Goal: Transaction & Acquisition: Purchase product/service

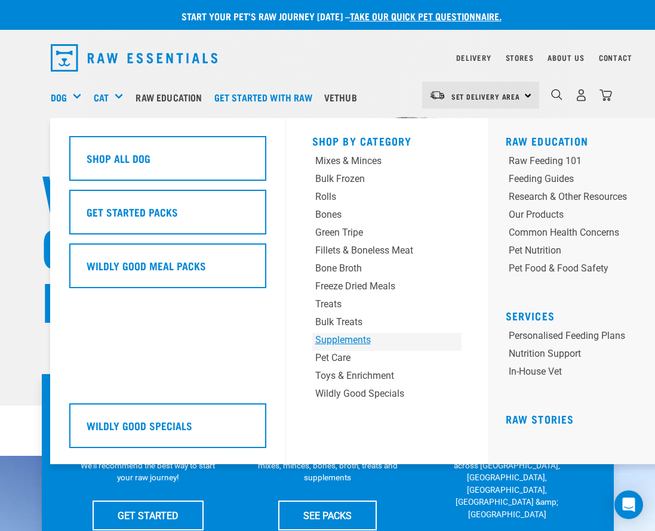
click at [347, 338] on div "Supplements" at bounding box center [374, 340] width 118 height 14
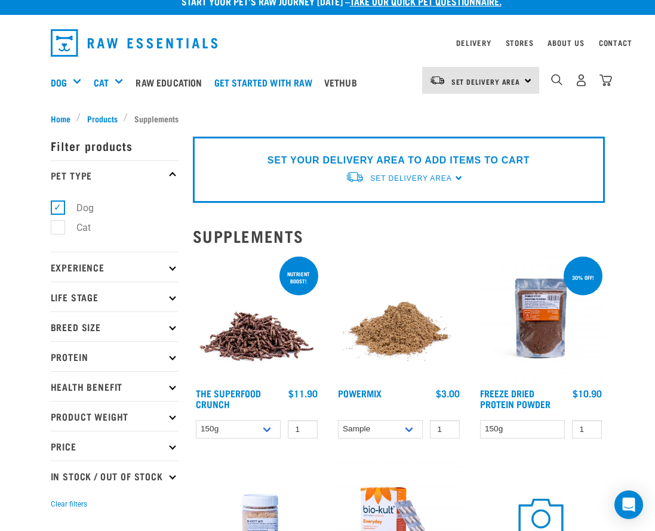
scroll to position [30, 0]
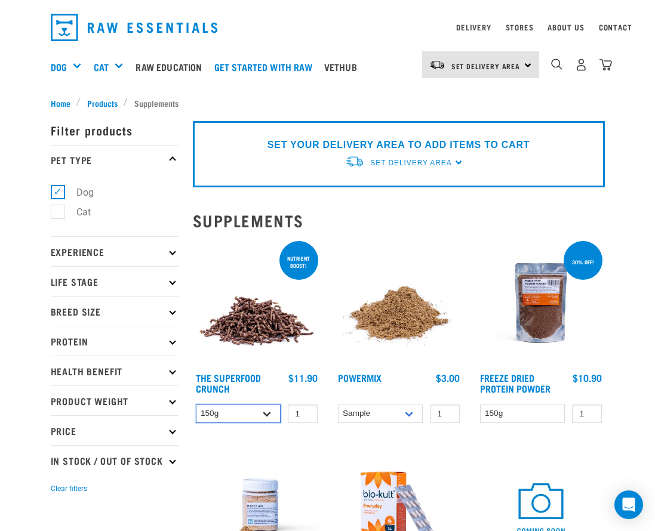
select select "31261"
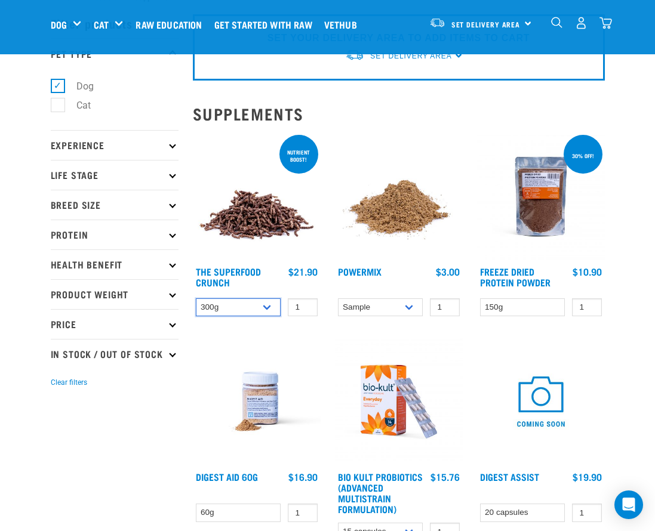
scroll to position [66, 0]
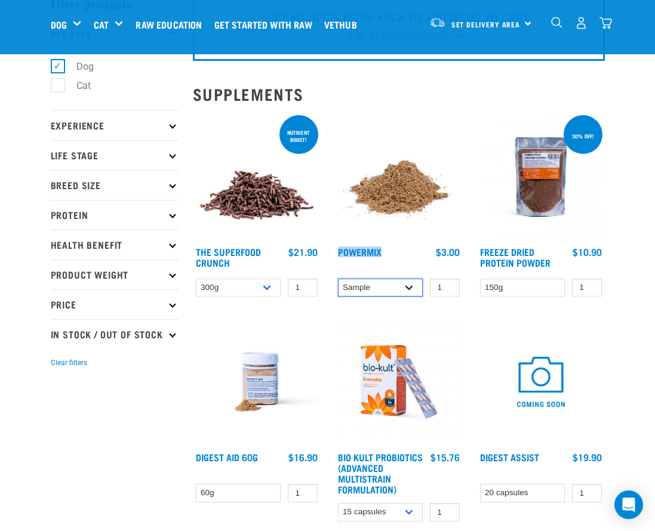
select select "31233"
click at [606, 337] on div "Digest Assist 1" at bounding box center [541, 423] width 142 height 225
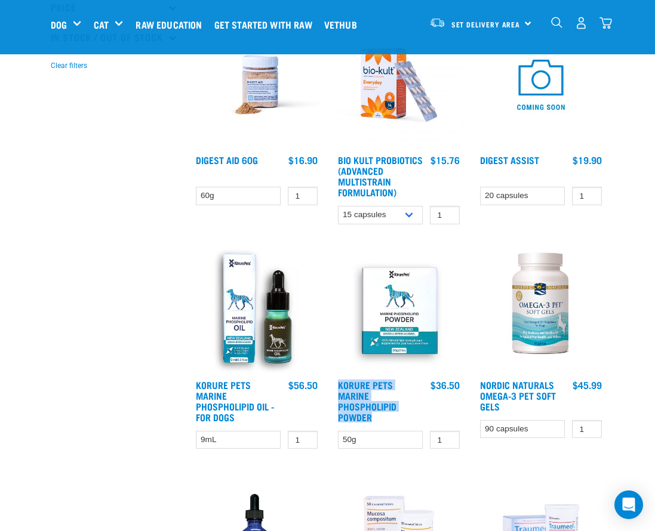
scroll to position [509, 0]
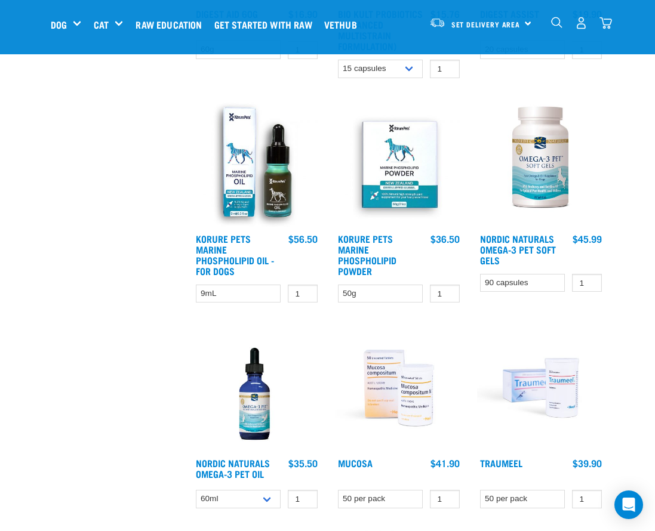
click at [118, 334] on div "× Filter products Pet Type Dog Cat Experience New Raw Feeder Experienced Raw Fe…" at bounding box center [115, 262] width 142 height 1461
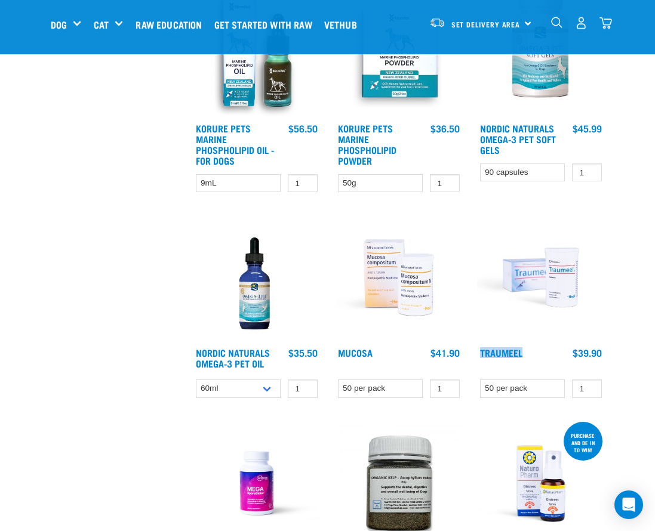
scroll to position [612, 0]
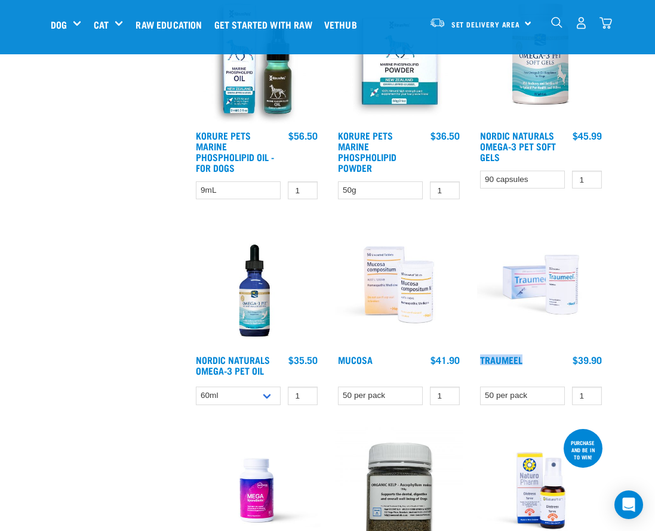
click at [603, 27] on img "dropdown navigation" at bounding box center [605, 23] width 13 height 13
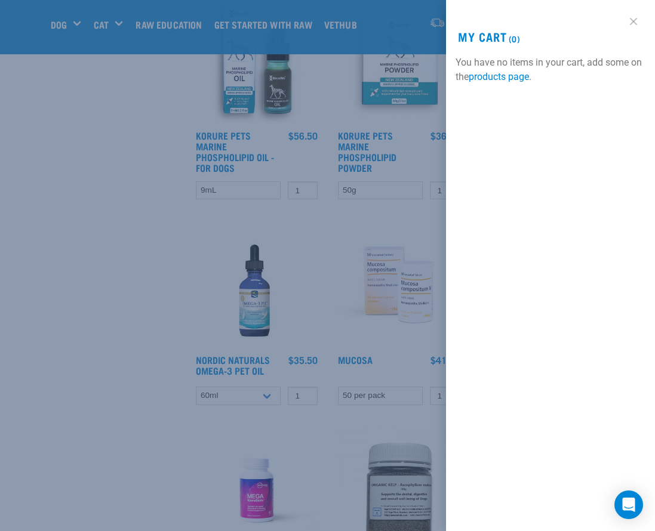
click at [636, 21] on link at bounding box center [633, 21] width 19 height 19
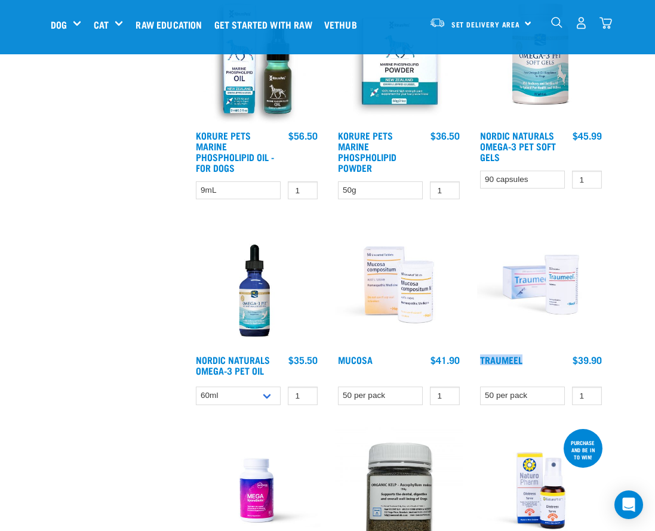
click at [579, 24] on img "dropdown navigation" at bounding box center [581, 23] width 13 height 13
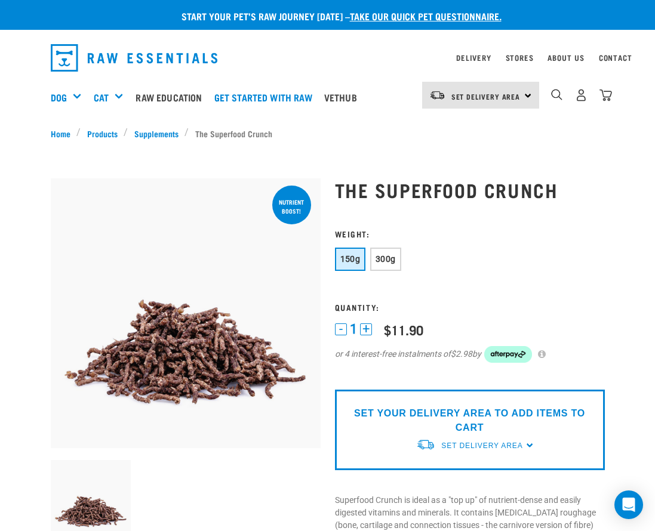
scroll to position [7, 0]
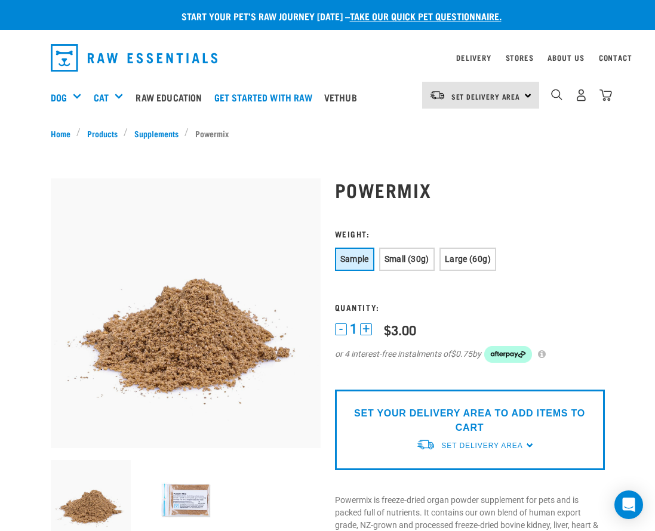
click at [190, 485] on img at bounding box center [185, 500] width 81 height 81
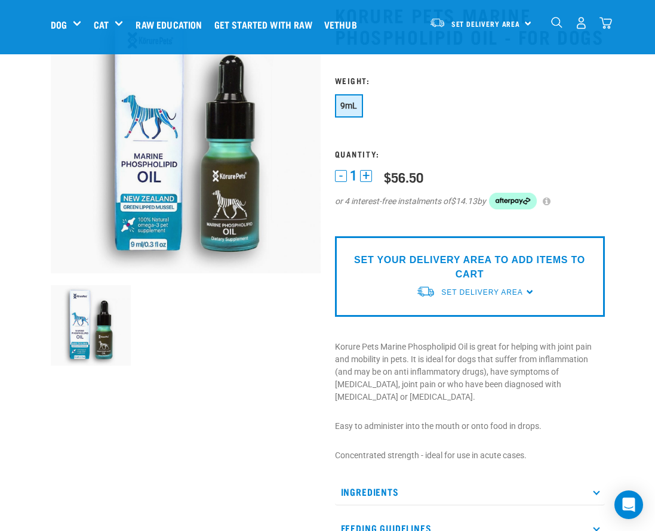
scroll to position [22, 0]
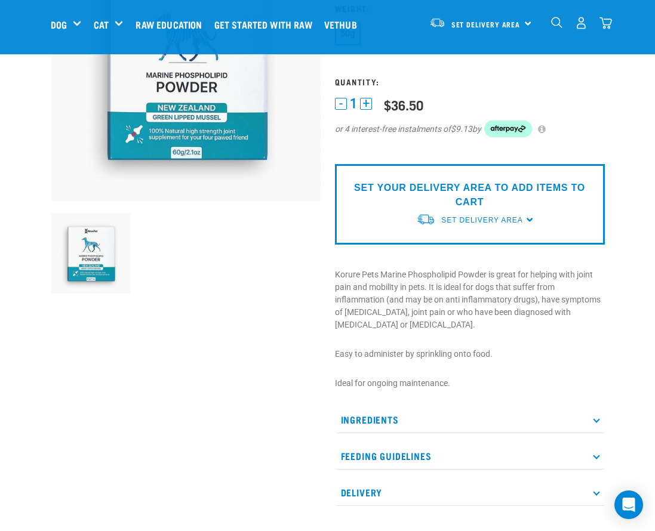
scroll to position [164, 0]
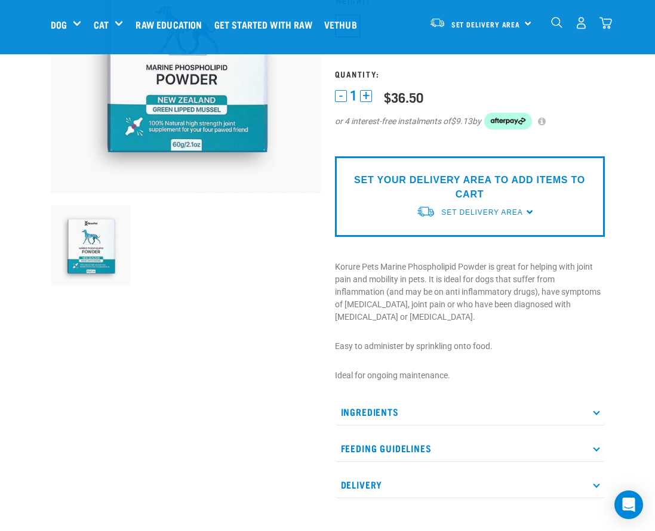
click at [458, 403] on p "Ingredients" at bounding box center [470, 412] width 270 height 27
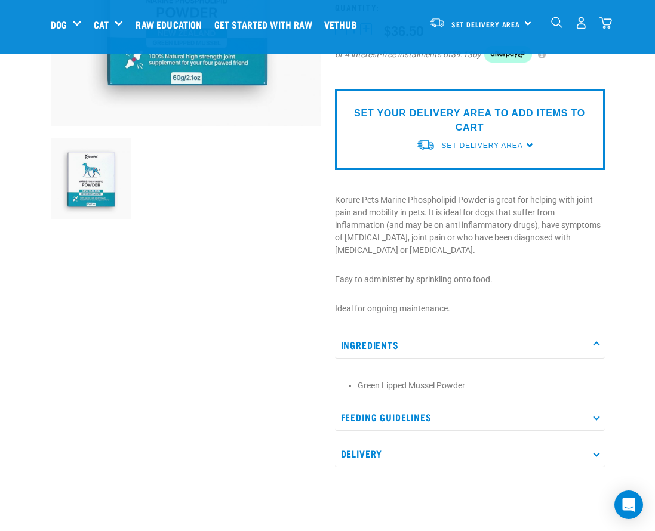
click at [456, 408] on p "Feeding Guidelines" at bounding box center [470, 417] width 270 height 27
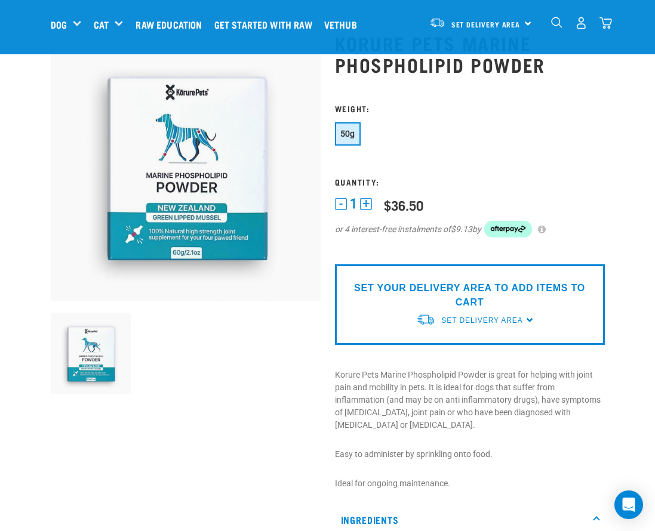
scroll to position [27, 0]
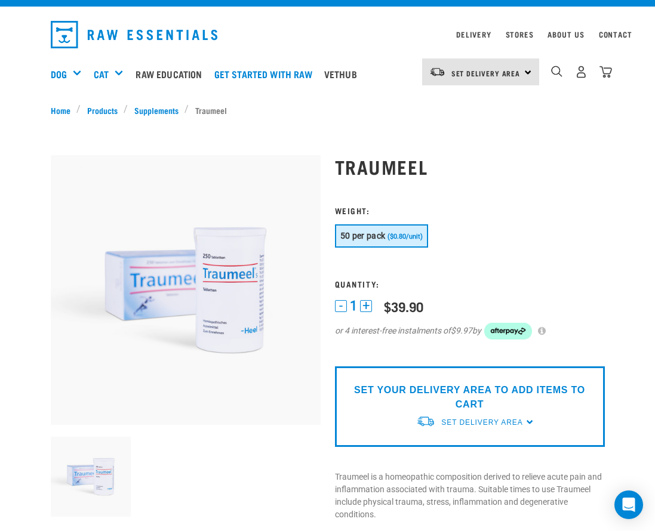
scroll to position [31, 0]
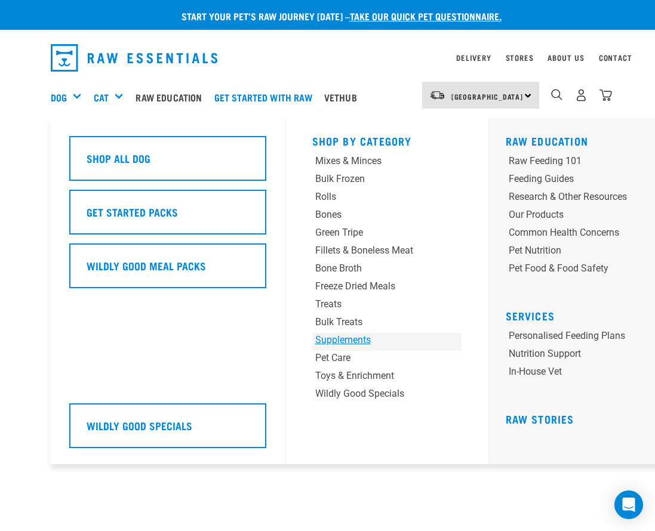
click at [343, 343] on div "Supplements" at bounding box center [374, 340] width 118 height 14
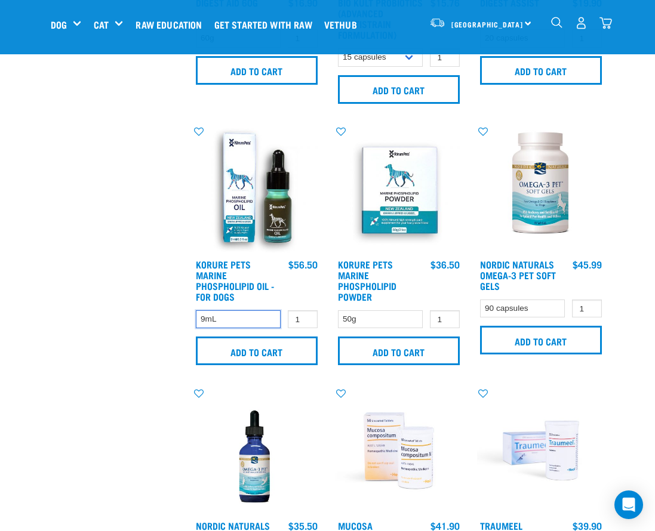
scroll to position [526, 0]
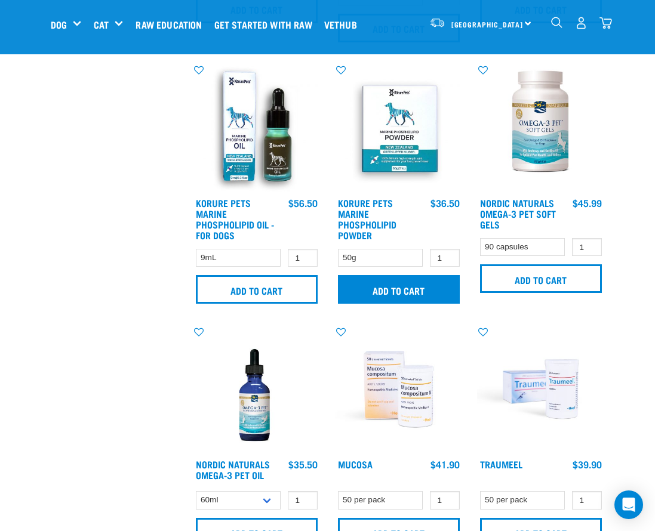
click at [387, 300] on input "Add to cart" at bounding box center [399, 289] width 122 height 29
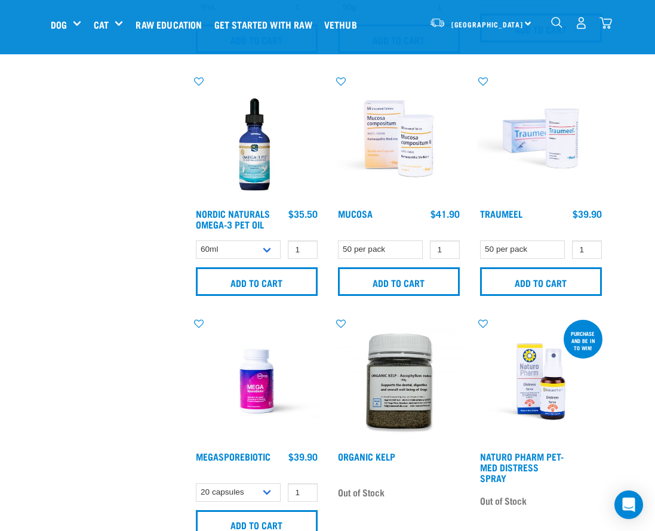
scroll to position [785, 0]
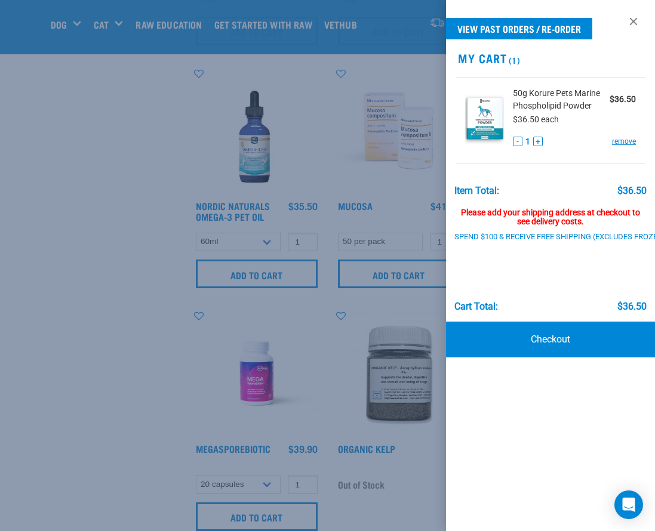
click at [69, 396] on div at bounding box center [327, 265] width 655 height 531
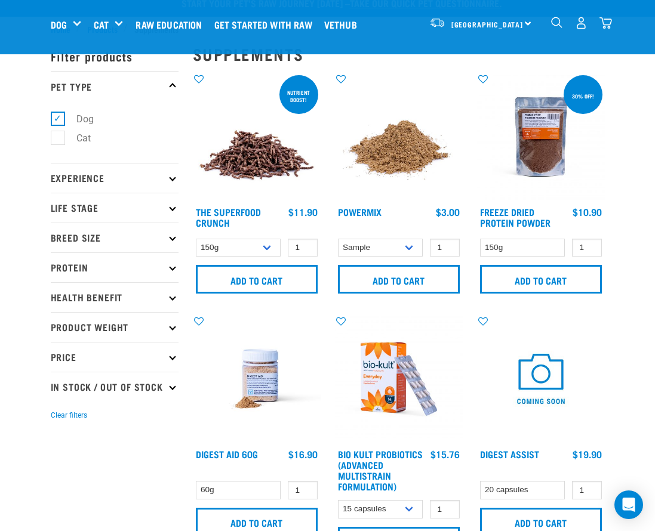
scroll to position [0, 0]
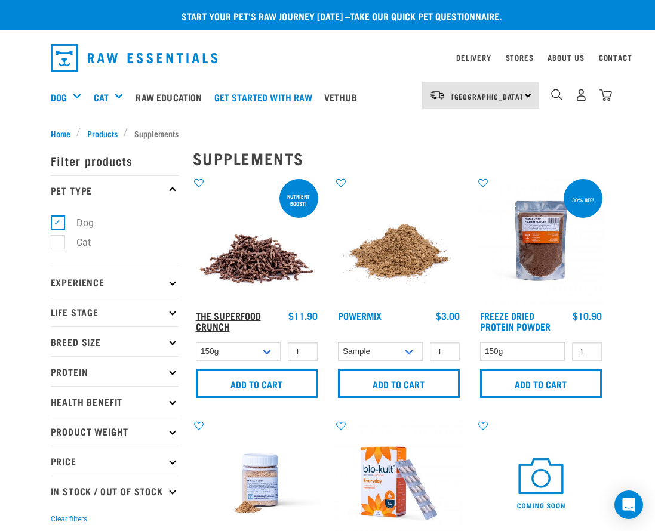
click at [218, 315] on link "The Superfood Crunch" at bounding box center [228, 321] width 65 height 16
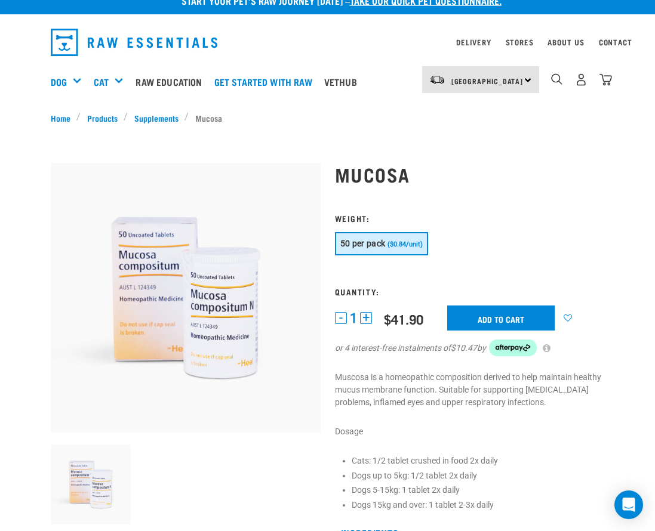
scroll to position [23, 0]
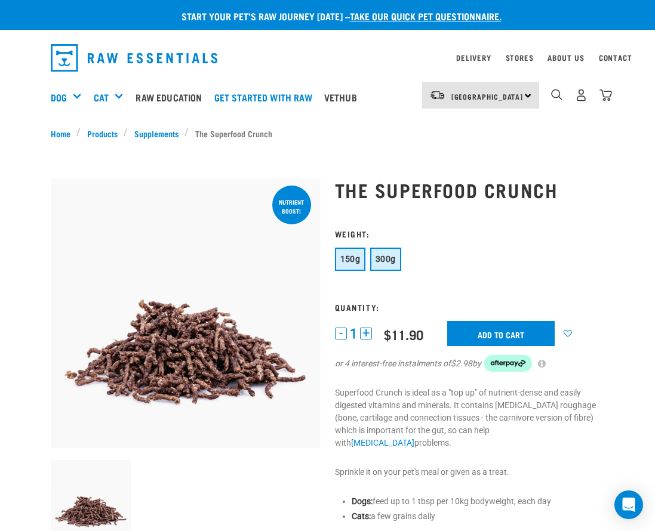
click at [382, 269] on button "300g" at bounding box center [385, 259] width 31 height 23
click at [356, 264] on button "150g" at bounding box center [350, 259] width 31 height 23
click at [395, 258] on span "300g" at bounding box center [385, 259] width 20 height 10
click at [503, 334] on input "Add to cart" at bounding box center [500, 333] width 107 height 25
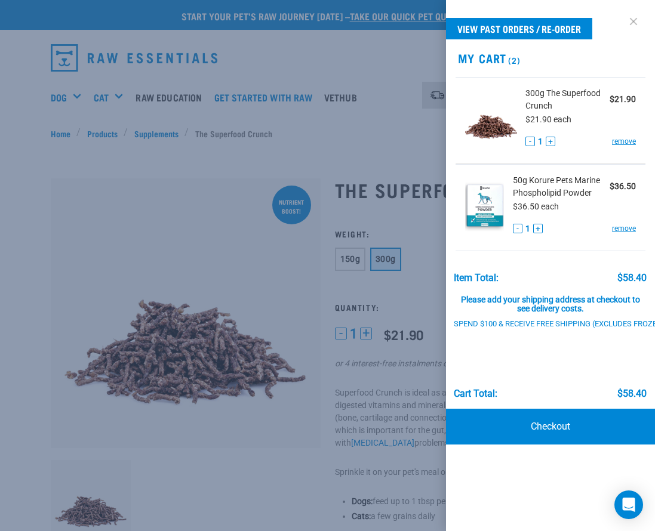
click at [633, 19] on link at bounding box center [633, 21] width 19 height 19
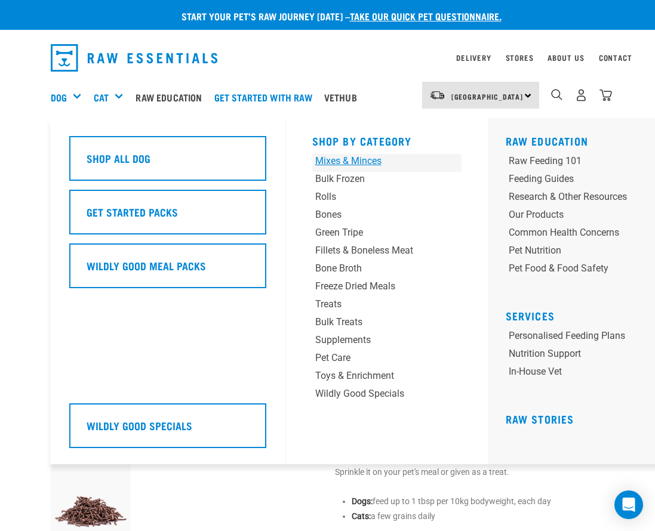
click at [356, 163] on div "Mixes & Minces" at bounding box center [374, 161] width 118 height 14
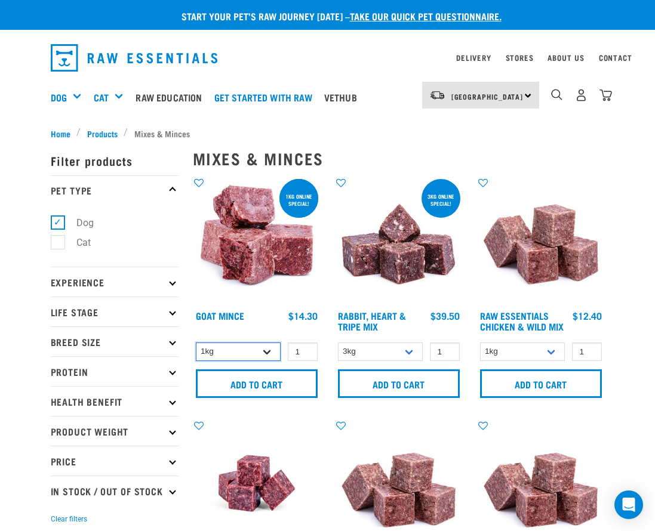
select select "432"
select select "706"
select select "14881"
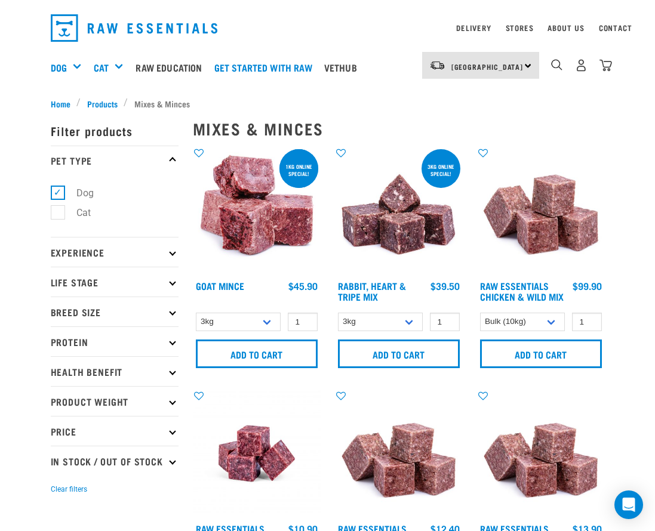
scroll to position [169, 0]
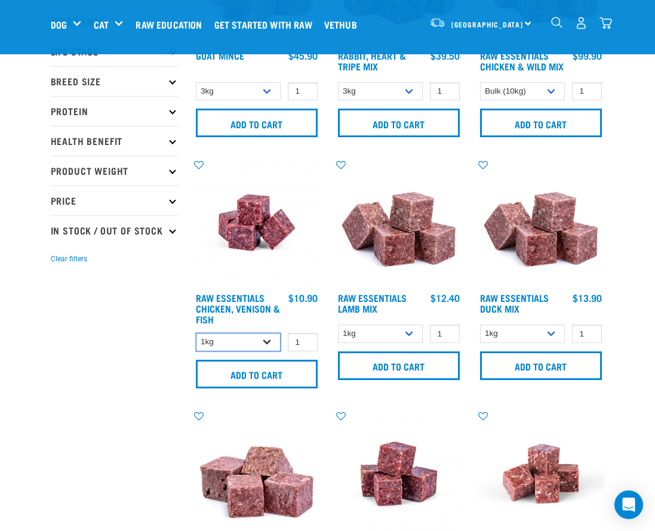
select select "28665"
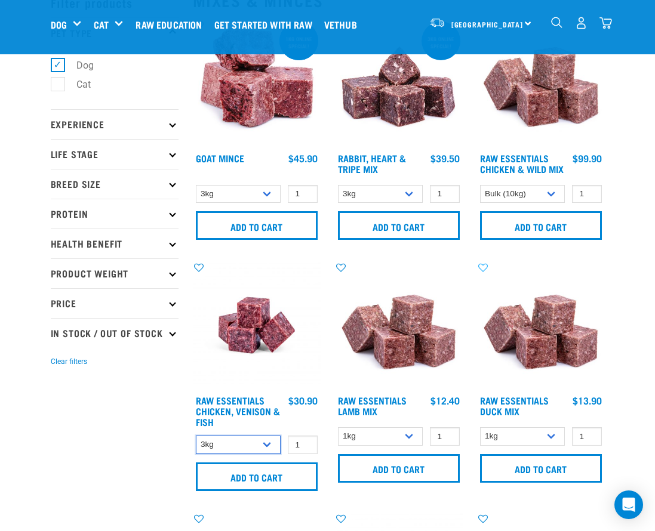
scroll to position [82, 0]
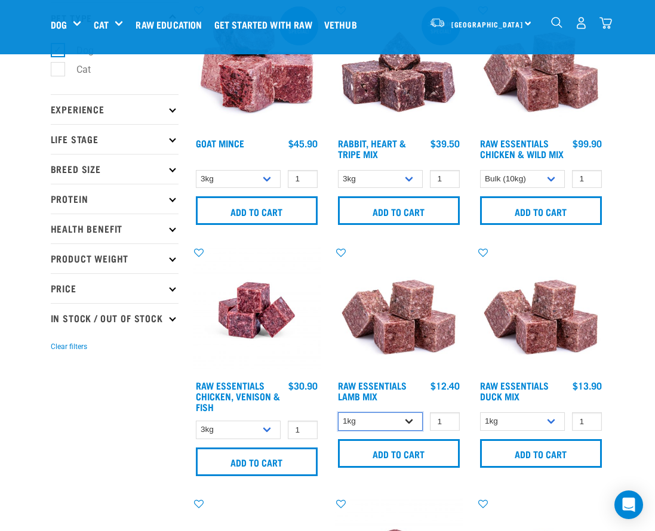
select select "341961"
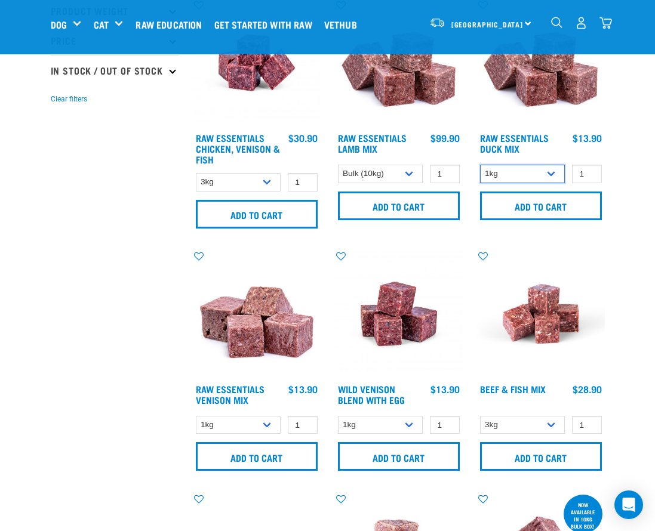
scroll to position [390, 0]
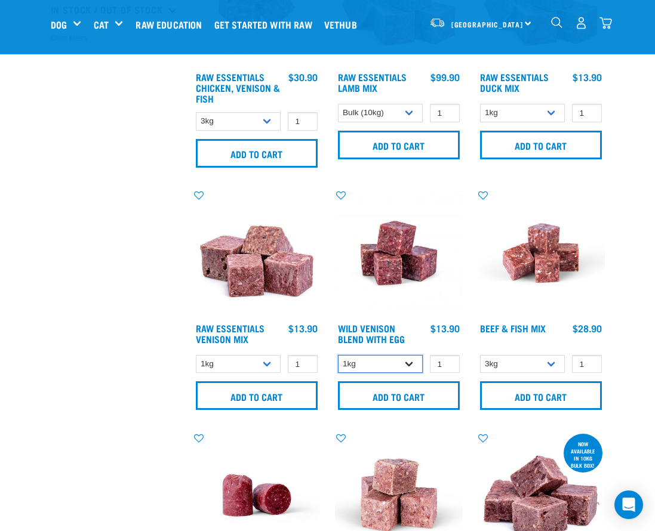
select select "50722"
select select "435759"
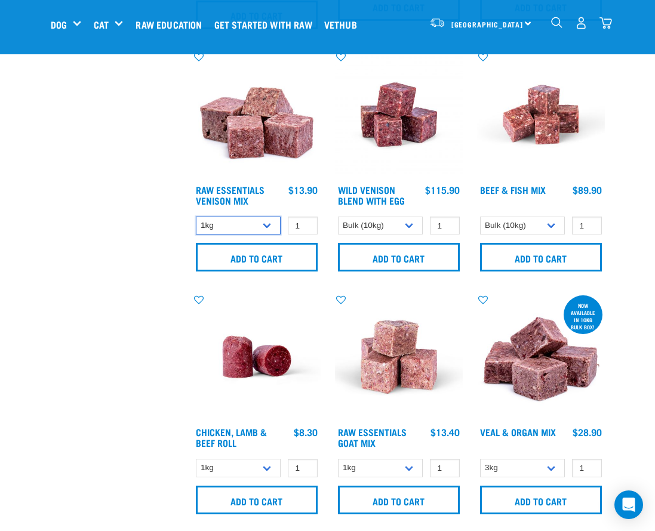
scroll to position [546, 0]
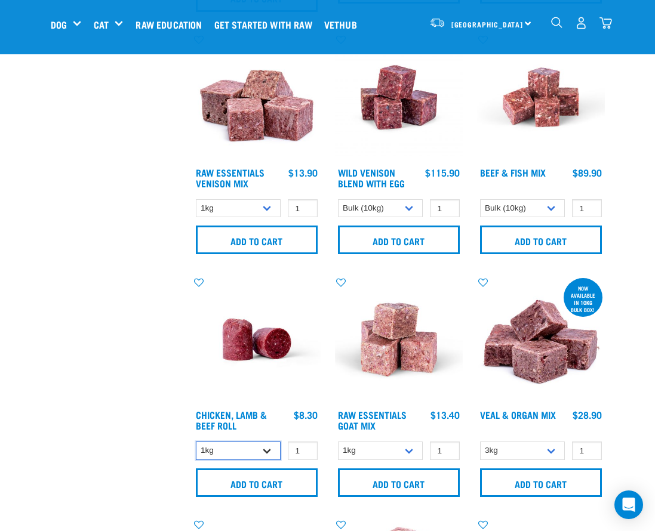
select select "418575"
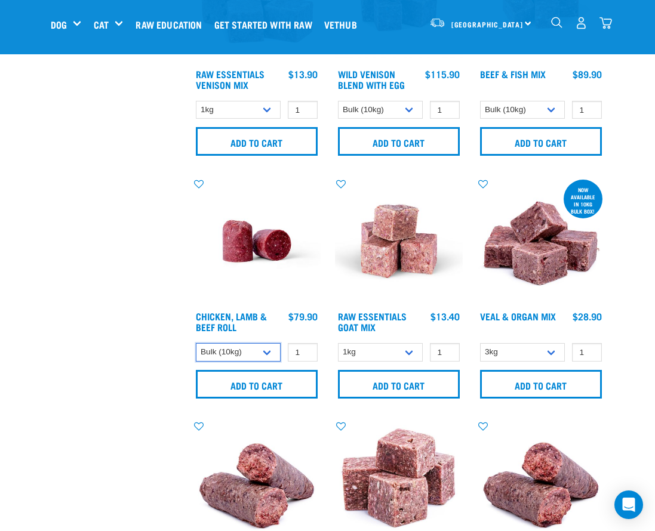
scroll to position [652, 0]
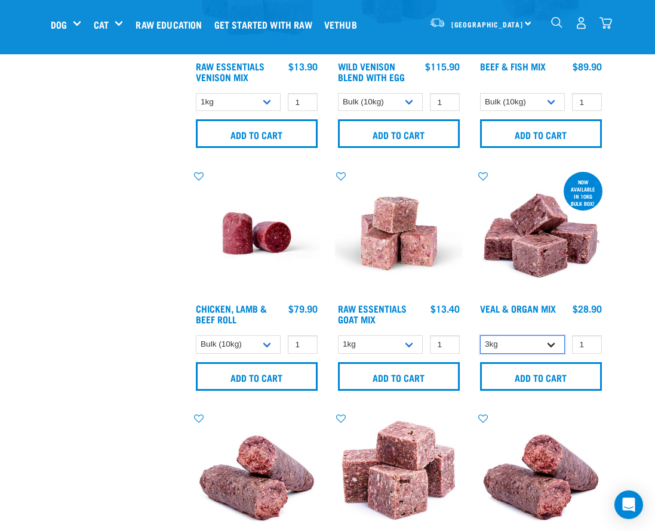
select select "951"
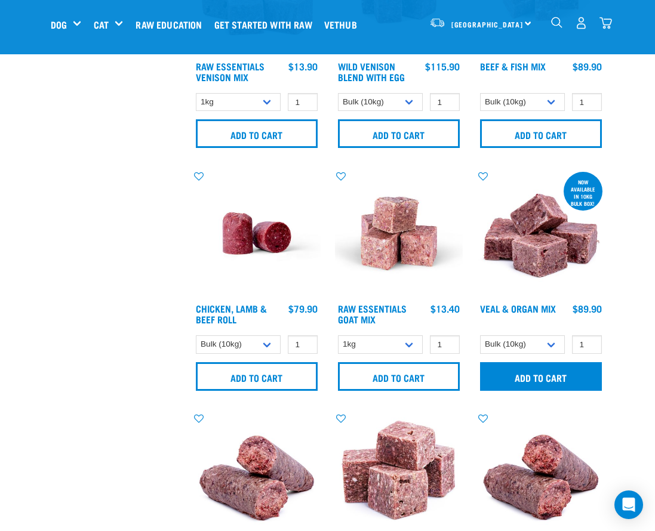
click at [533, 386] on input "Add to cart" at bounding box center [541, 376] width 122 height 29
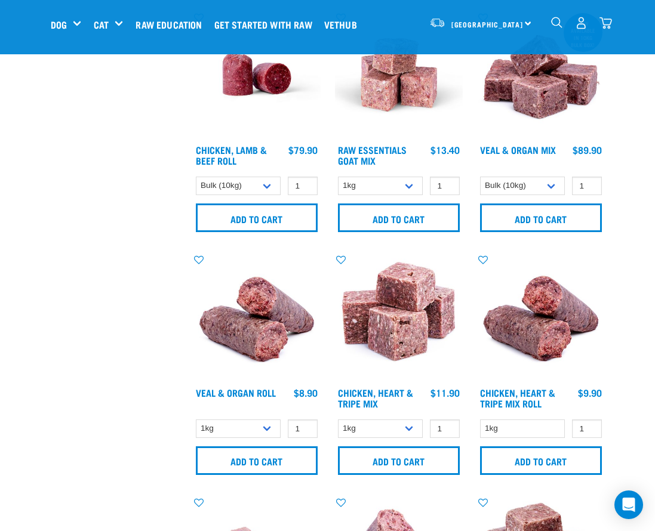
scroll to position [819, 0]
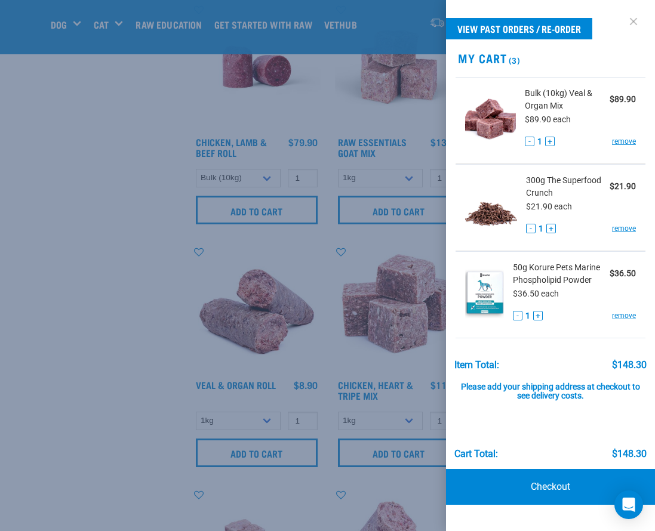
click at [631, 21] on link at bounding box center [633, 21] width 19 height 19
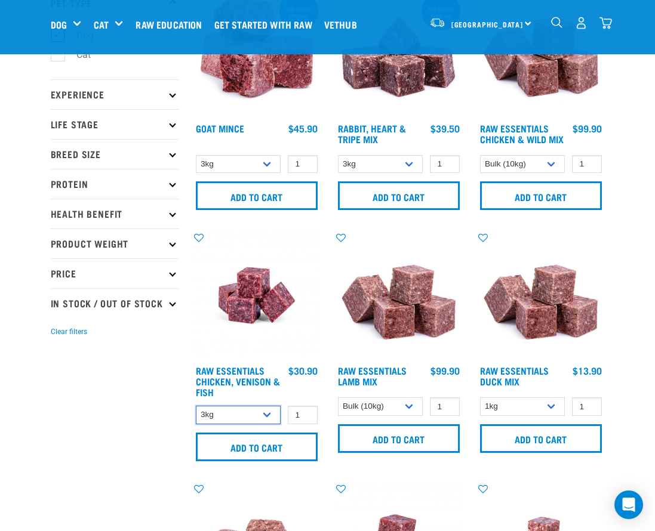
scroll to position [42, 0]
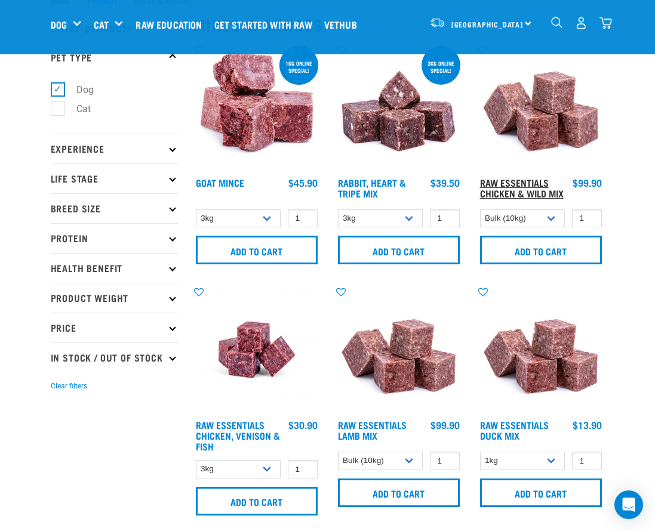
click at [501, 192] on link "Raw Essentials Chicken & Wild Mix" at bounding box center [522, 188] width 84 height 16
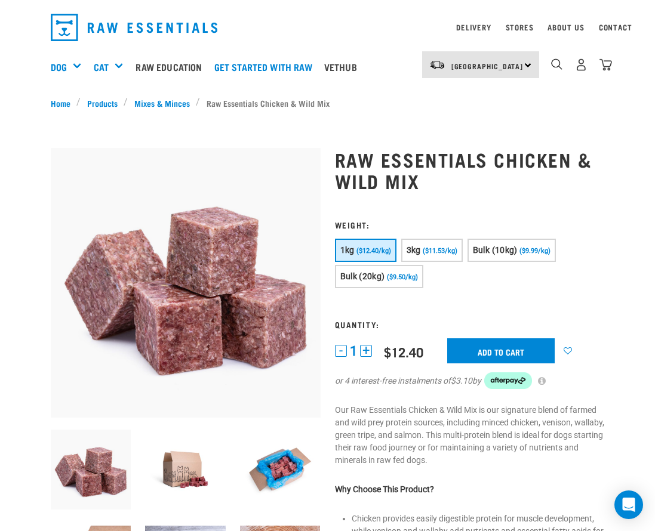
scroll to position [38, 0]
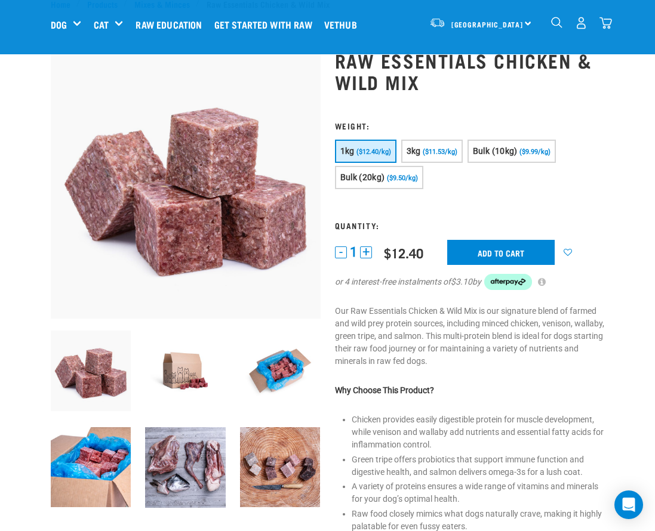
click at [208, 458] on img at bounding box center [185, 467] width 81 height 81
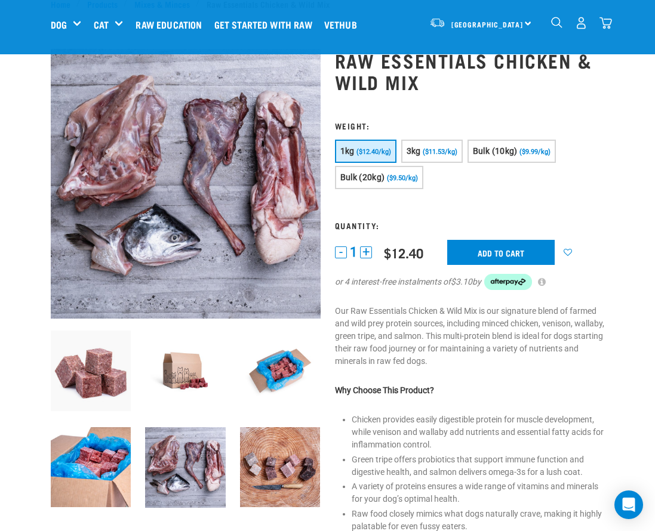
scroll to position [23, 0]
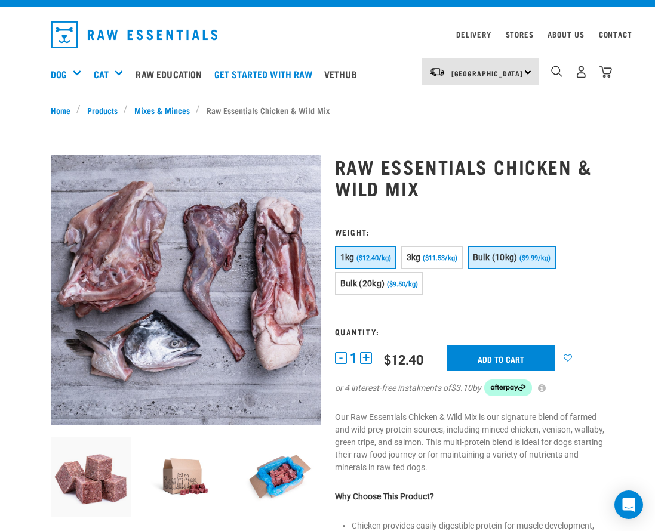
click at [517, 260] on span "Bulk (10kg)" at bounding box center [495, 257] width 45 height 10
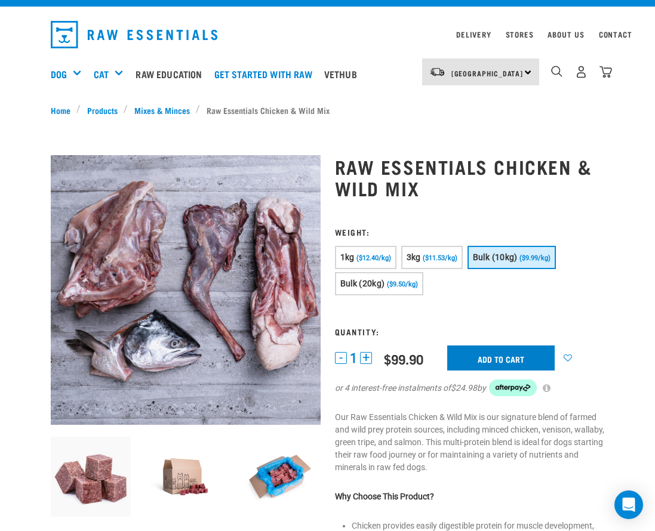
click at [501, 357] on input "Add to cart" at bounding box center [500, 358] width 107 height 25
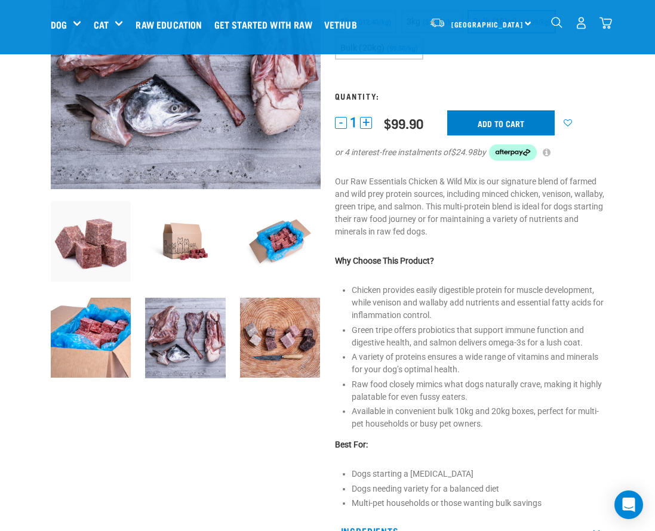
scroll to position [0, 0]
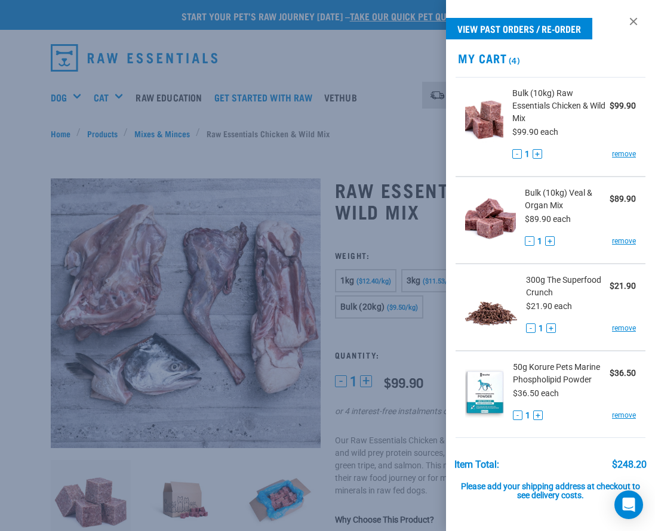
click at [557, 197] on span "Bulk (10kg) Veal & Organ Mix" at bounding box center [567, 199] width 85 height 25
click at [402, 427] on div at bounding box center [327, 265] width 655 height 531
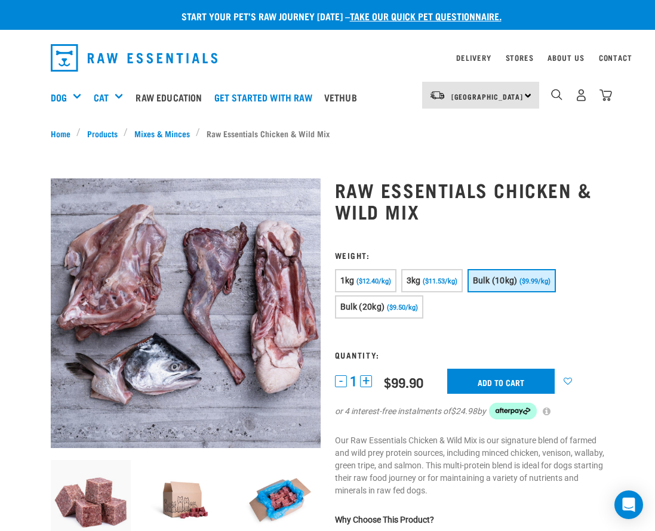
click at [605, 99] on img "dropdown navigation" at bounding box center [605, 95] width 13 height 13
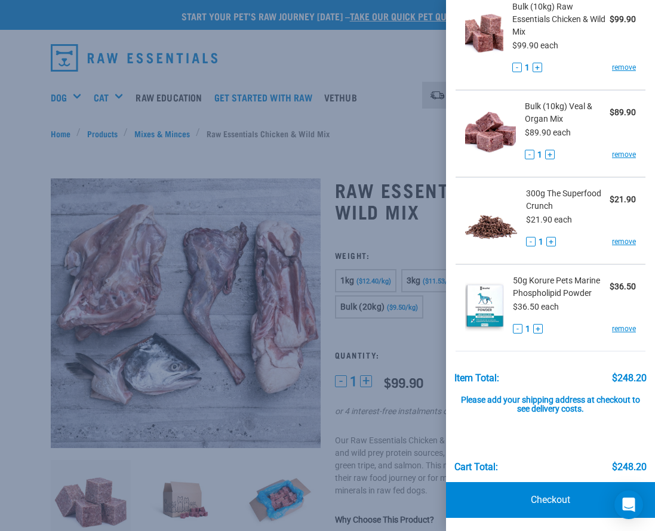
scroll to position [61, 0]
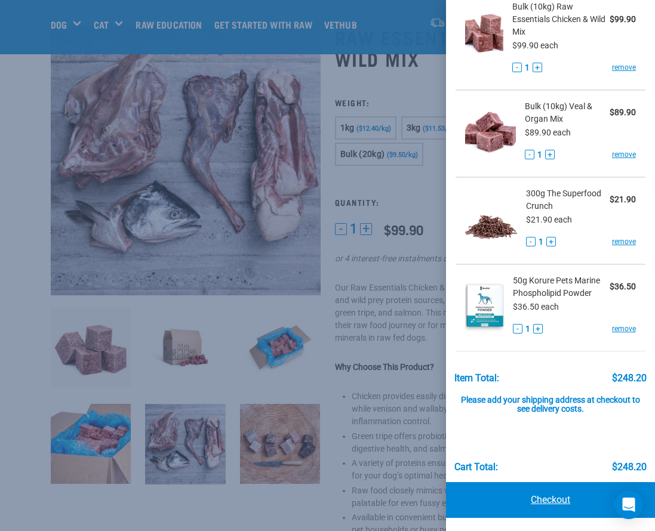
click at [557, 498] on link "Checkout" at bounding box center [550, 500] width 209 height 36
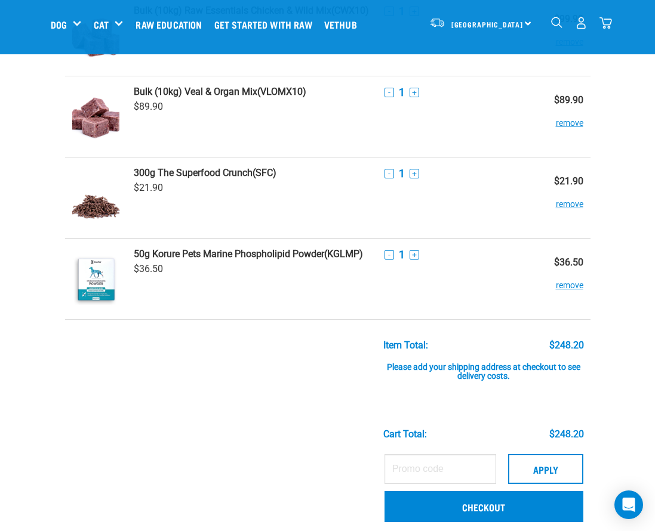
scroll to position [254, 0]
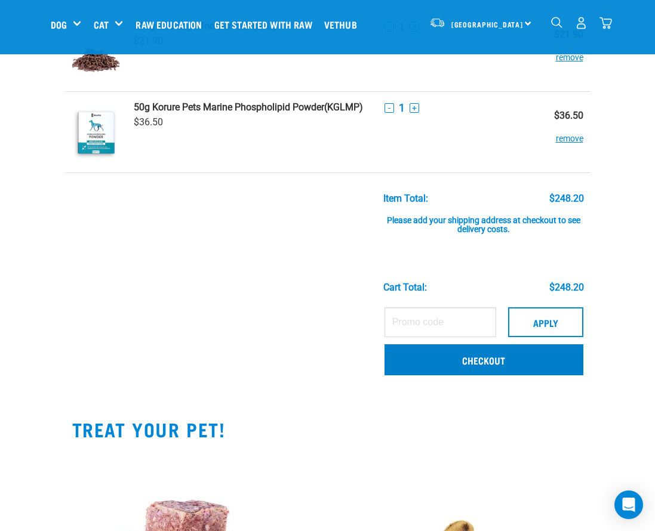
click at [482, 358] on link "Checkout" at bounding box center [483, 359] width 199 height 31
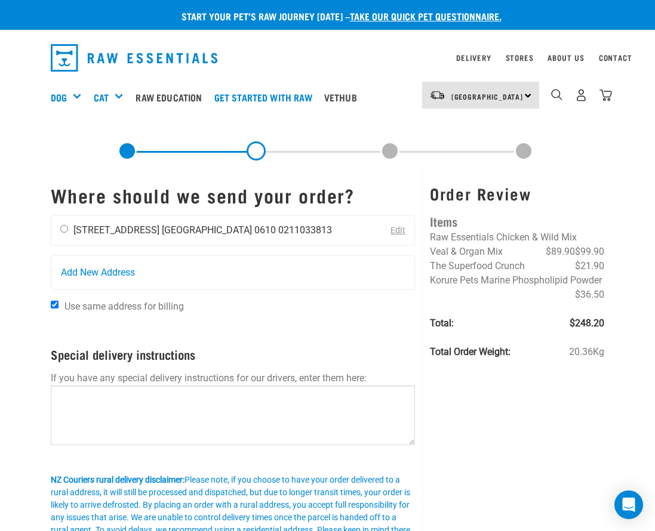
click at [62, 232] on input "radio" at bounding box center [64, 229] width 8 height 8
radio input "true"
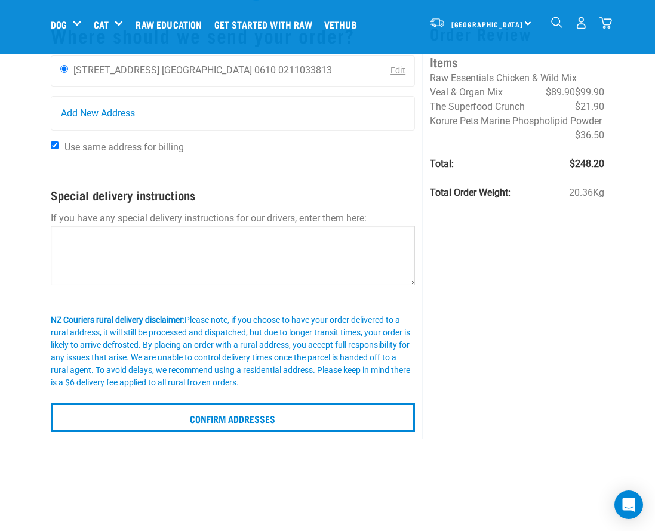
scroll to position [90, 0]
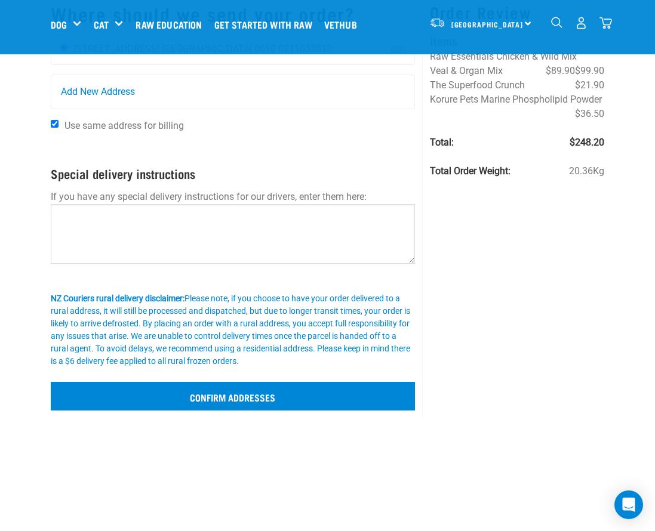
click at [267, 395] on input "Confirm addresses" at bounding box center [233, 396] width 365 height 29
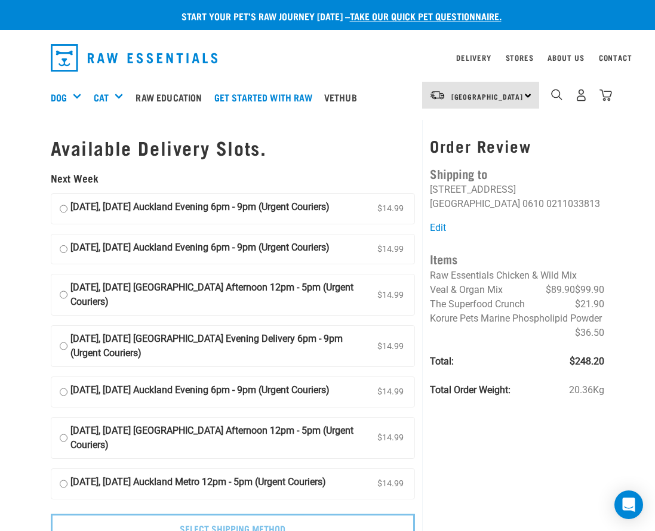
click at [63, 255] on input "[DATE], [DATE] Auckland Evening 6pm - 9pm (Urgent Couriers) $14.99" at bounding box center [64, 250] width 8 height 18
radio input "true"
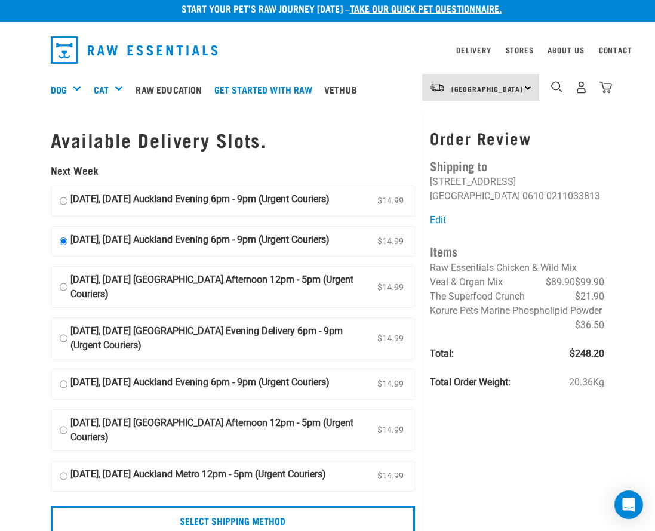
click at [63, 298] on input "[DATE], [DATE] [GEOGRAPHIC_DATA] Afternoon 12pm - 5pm (Urgent Couriers) $14.99" at bounding box center [64, 287] width 8 height 29
radio input "true"
click at [62, 247] on input "23 September, Tuesday Auckland Evening 6pm - 9pm (Urgent Couriers) $14.99" at bounding box center [64, 242] width 8 height 18
radio input "true"
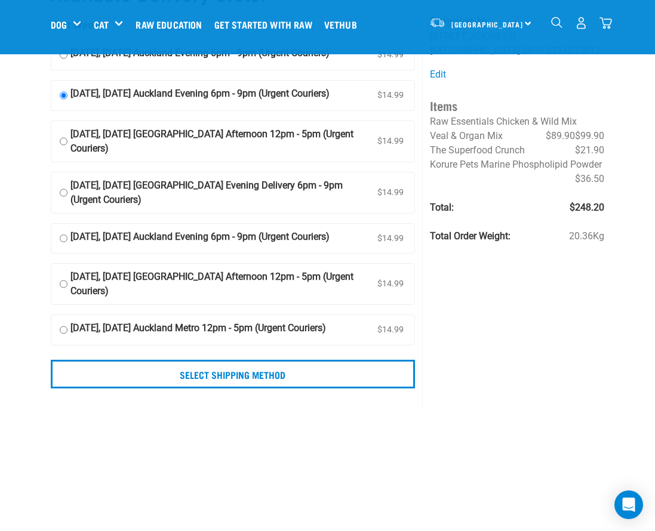
scroll to position [77, 0]
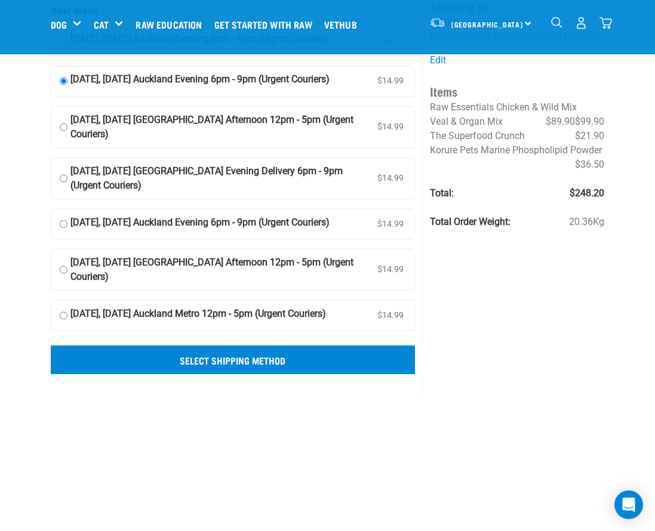
click at [283, 374] on input "Select Shipping Method" at bounding box center [233, 360] width 365 height 29
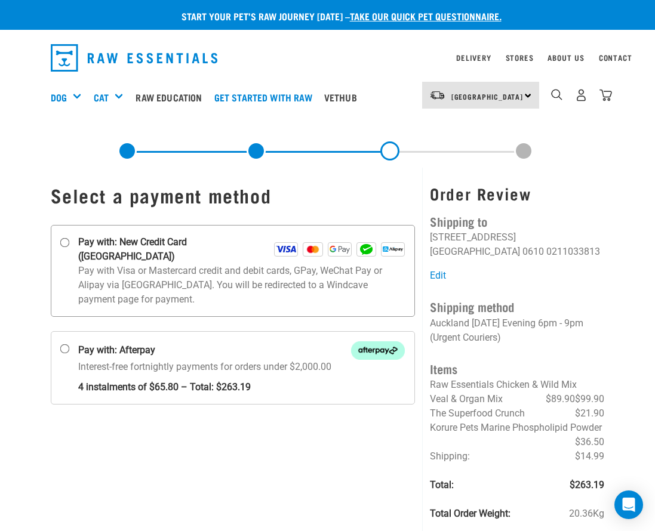
click at [68, 241] on input "Pay with: New Credit Card ([GEOGRAPHIC_DATA])" at bounding box center [65, 243] width 10 height 10
radio input "true"
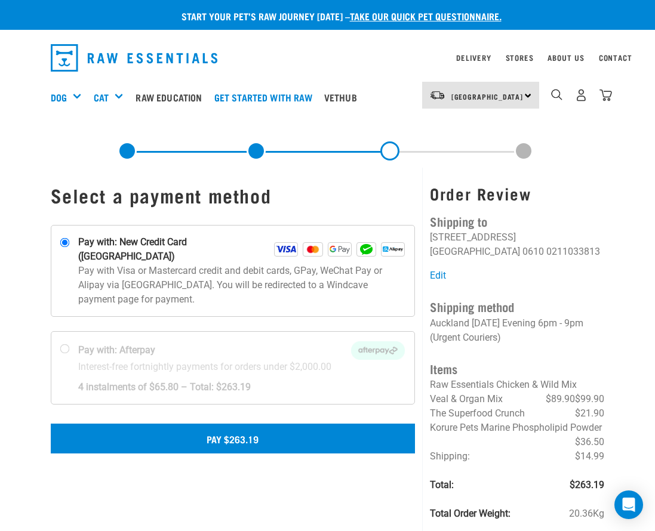
click at [245, 426] on button "Pay $263.19" at bounding box center [233, 439] width 365 height 30
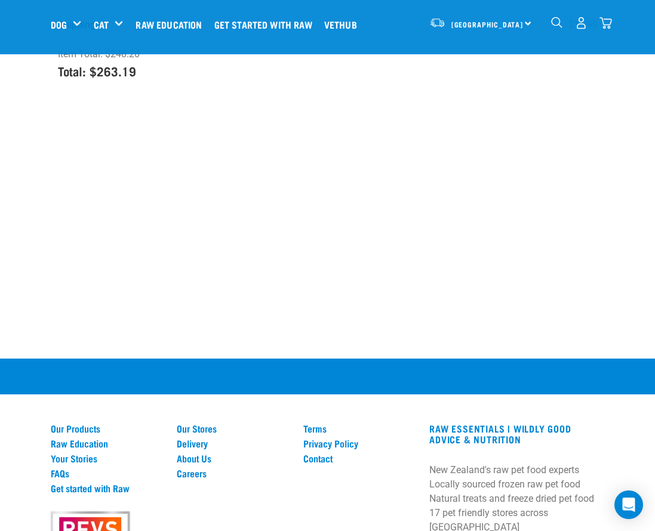
scroll to position [452, 0]
